Goal: Book appointment/travel/reservation

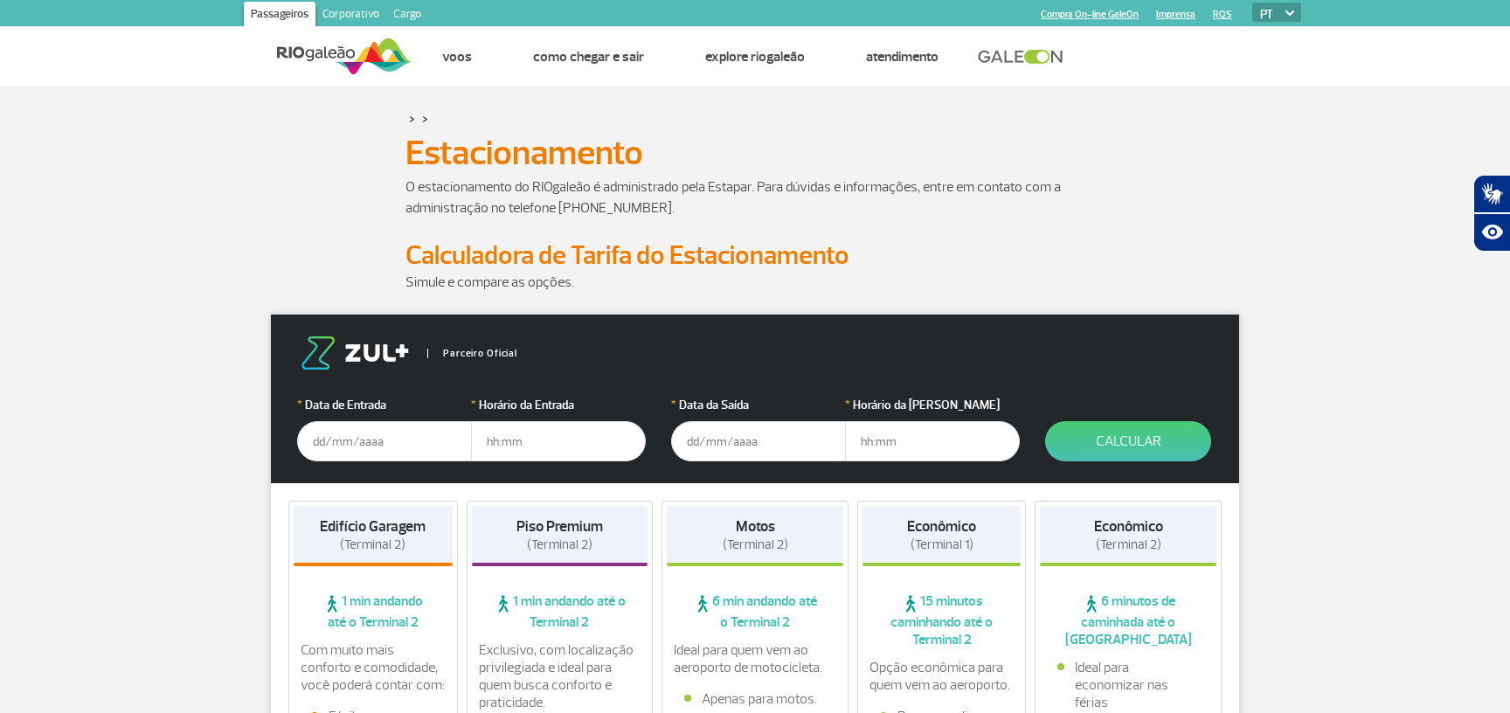
click at [394, 451] on input "text" at bounding box center [384, 441] width 175 height 40
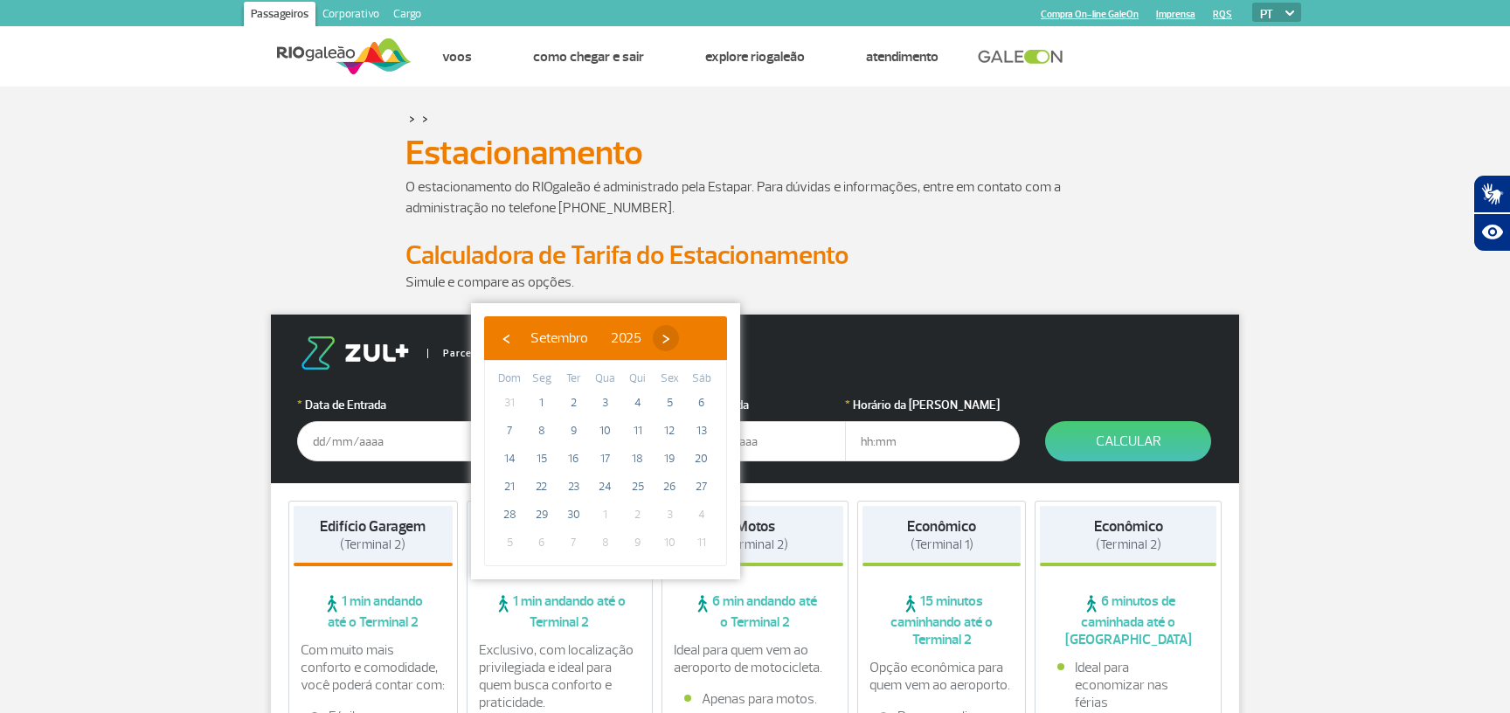
click at [679, 342] on span "›" at bounding box center [666, 338] width 26 height 26
click at [668, 342] on span "›" at bounding box center [655, 338] width 26 height 26
click at [515, 543] on span "30" at bounding box center [509, 543] width 28 height 28
type input "[DATE]"
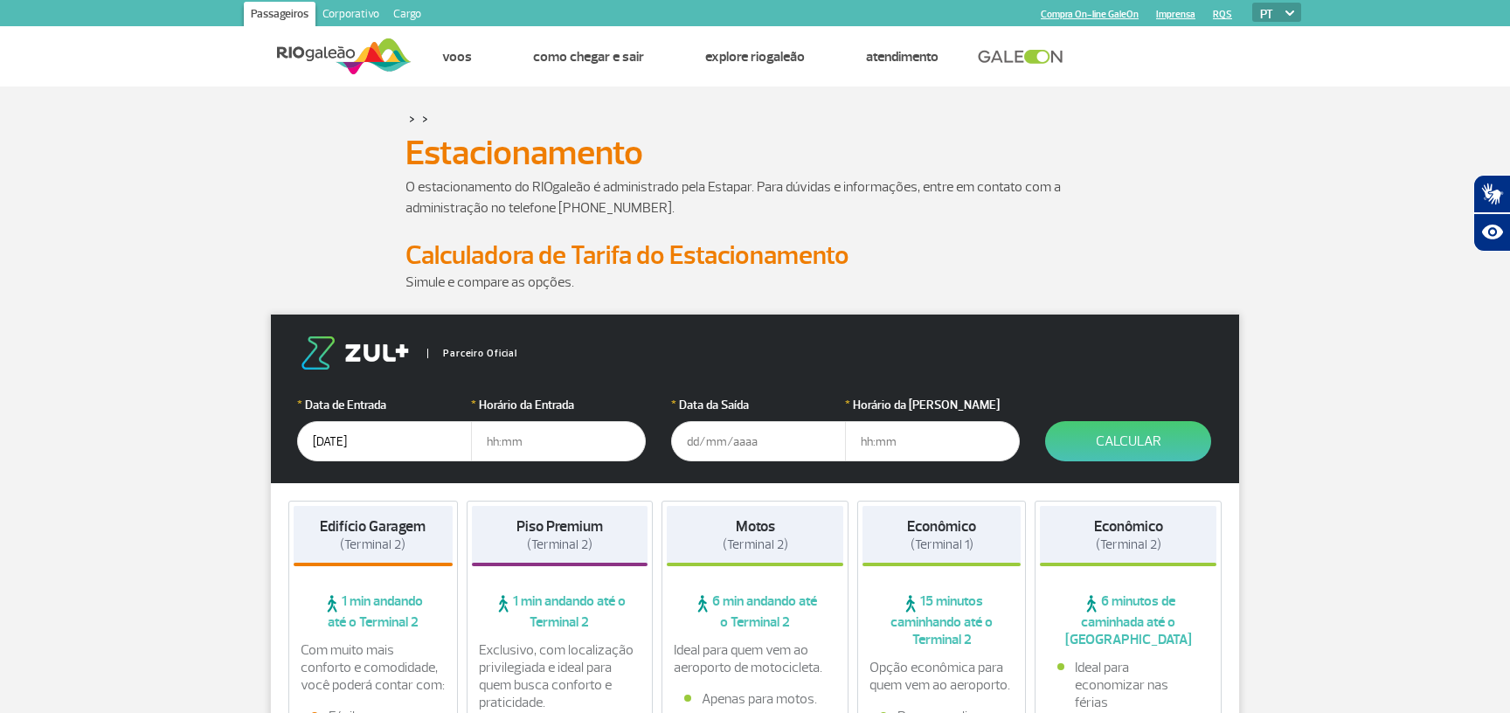
click at [569, 446] on input "text" at bounding box center [558, 441] width 175 height 40
click at [597, 447] on input "text" at bounding box center [558, 441] width 175 height 40
click at [527, 442] on input "text" at bounding box center [558, 441] width 175 height 40
click at [497, 434] on input "text" at bounding box center [558, 441] width 175 height 40
type input "04:00"
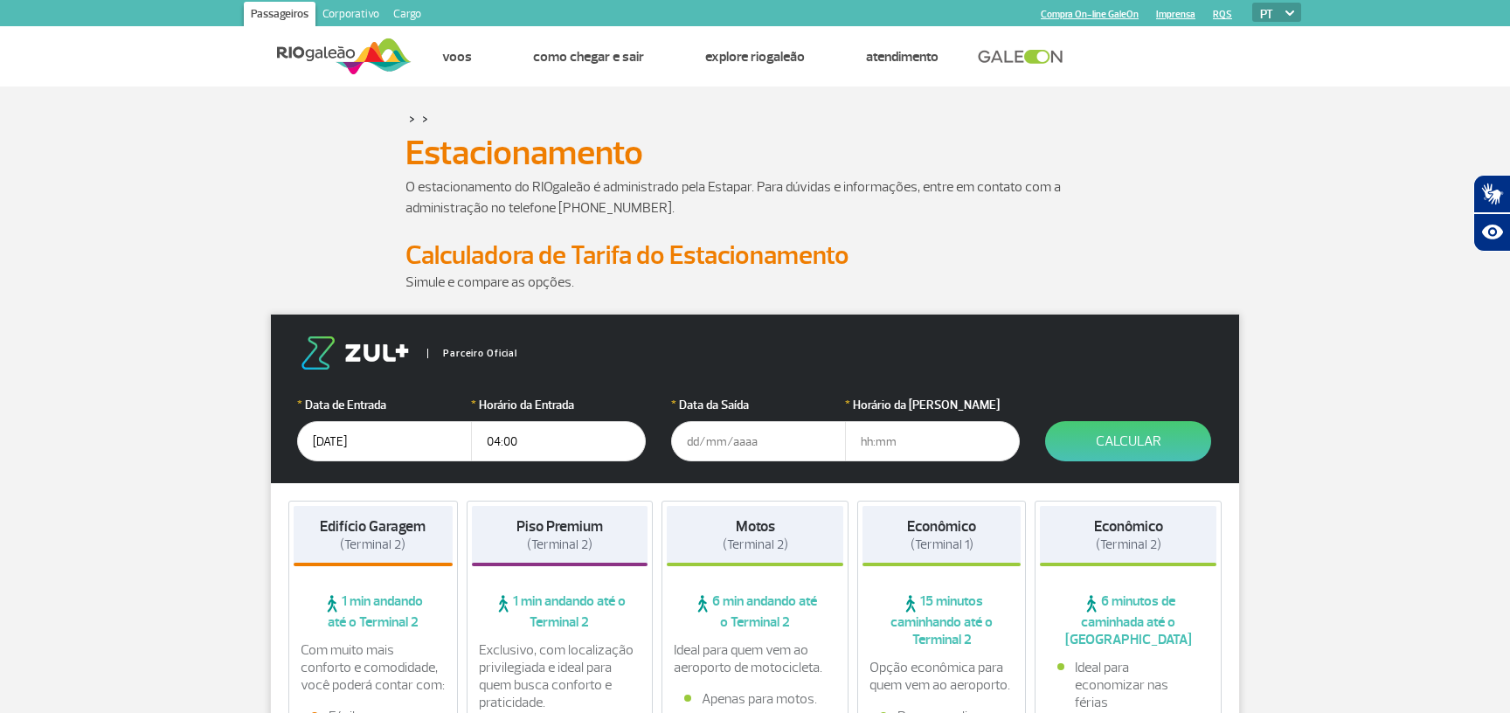
click at [728, 444] on input "text" at bounding box center [758, 441] width 175 height 40
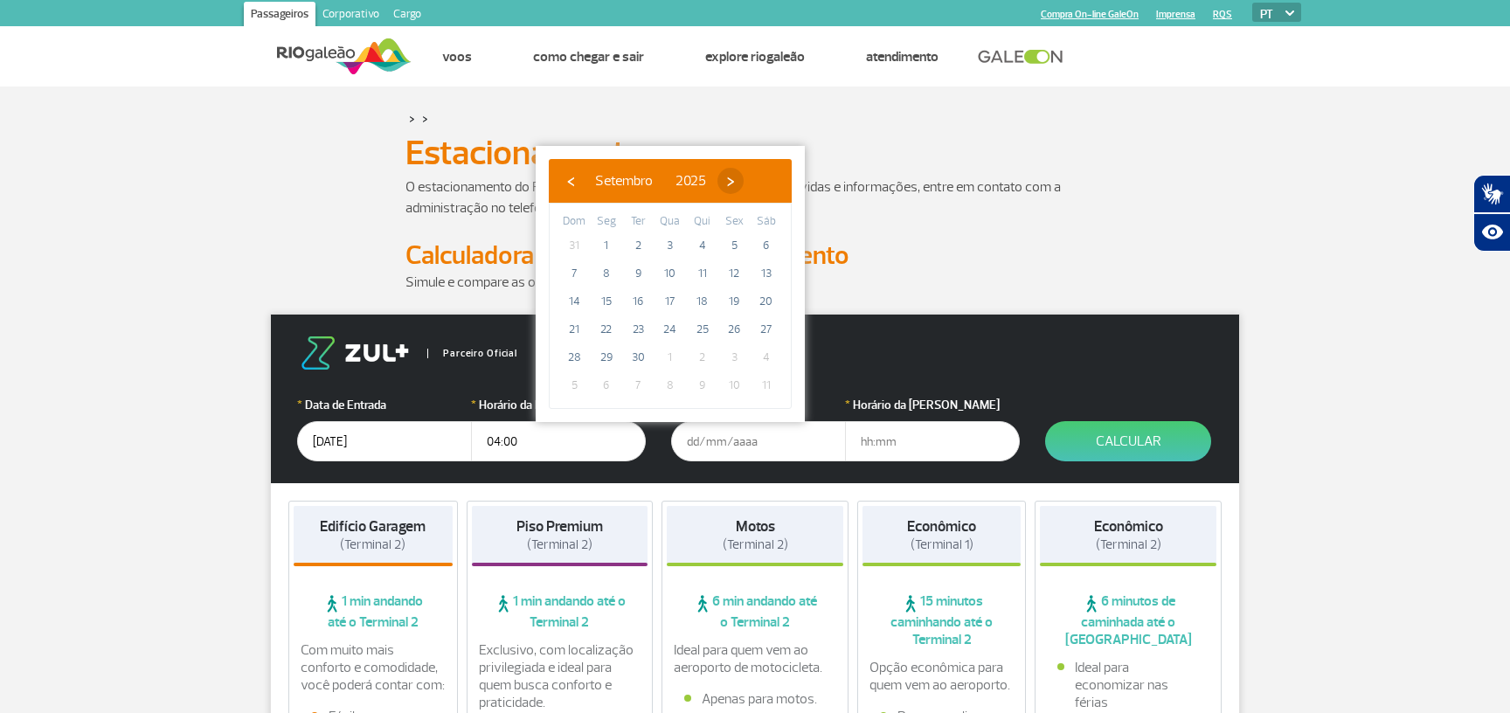
click at [744, 176] on span "›" at bounding box center [730, 181] width 26 height 26
click at [733, 177] on span "›" at bounding box center [720, 181] width 26 height 26
click at [746, 177] on span "›" at bounding box center [733, 181] width 26 height 26
click at [571, 268] on span "7" at bounding box center [574, 273] width 28 height 28
type input "[DATE]"
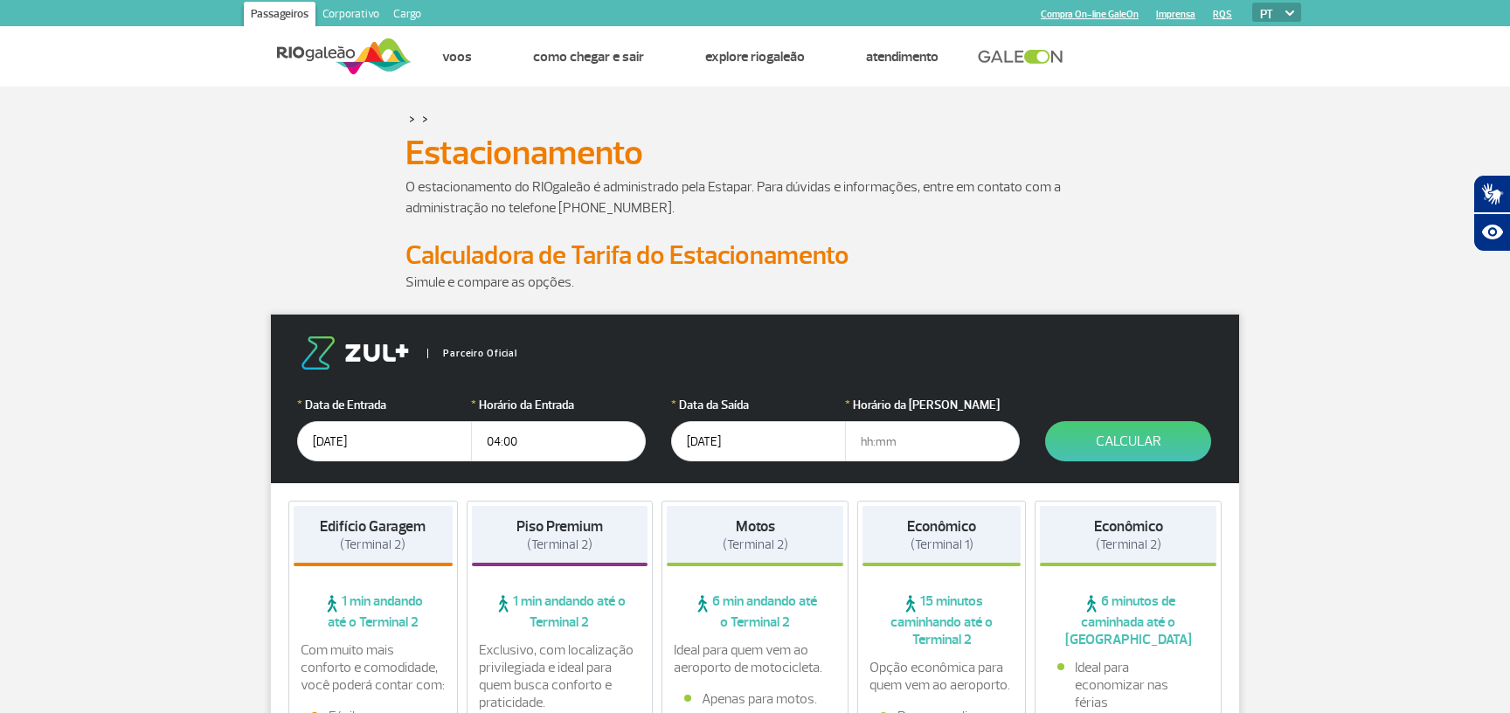
click at [885, 436] on input "text" at bounding box center [932, 441] width 175 height 40
type input "17:00"
click at [1162, 432] on button "Calcular" at bounding box center [1128, 441] width 166 height 40
